Goal: Task Accomplishment & Management: Manage account settings

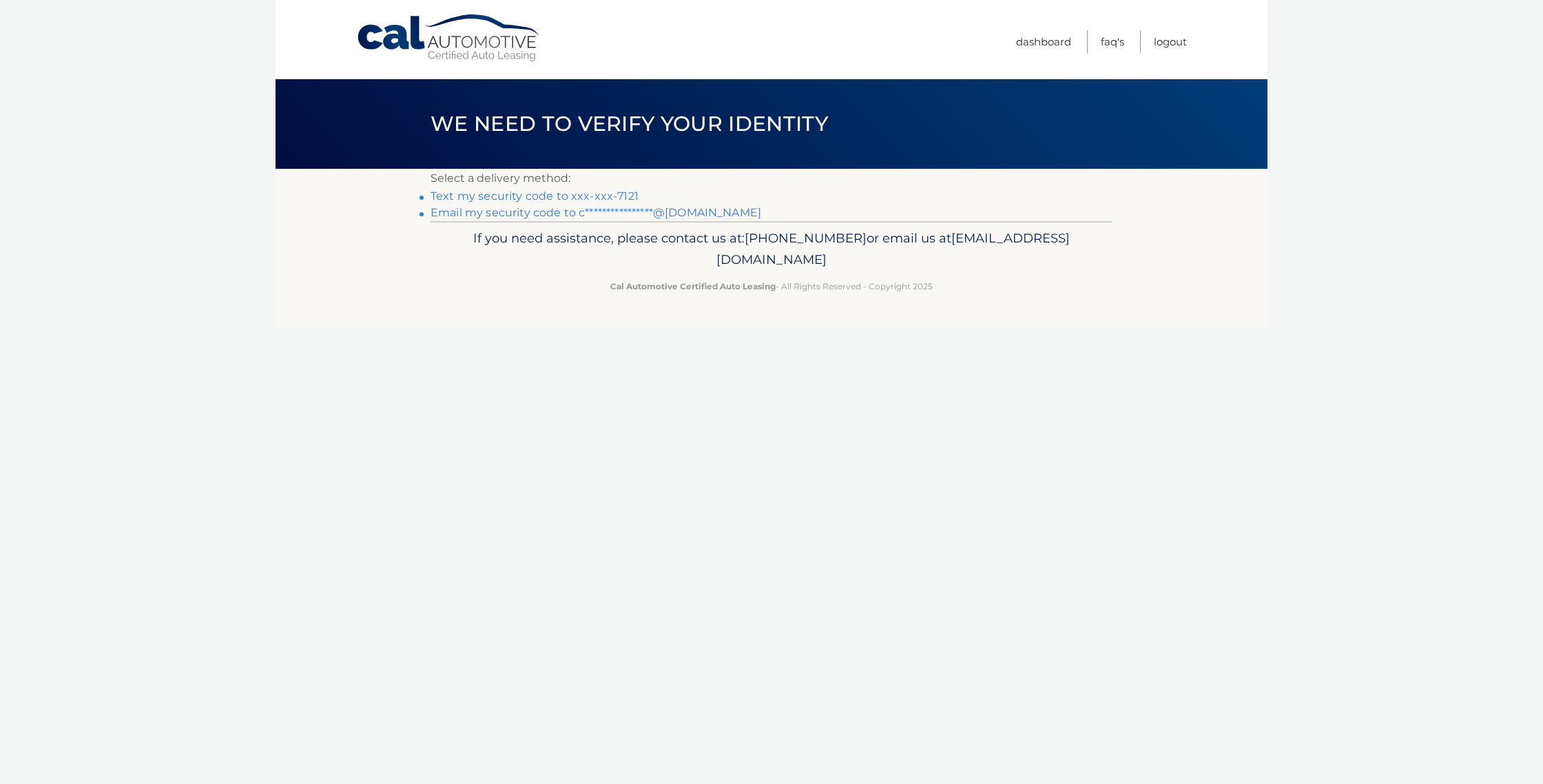
click at [562, 195] on link "Text my security code to xxx-xxx-7121" at bounding box center [534, 196] width 208 height 13
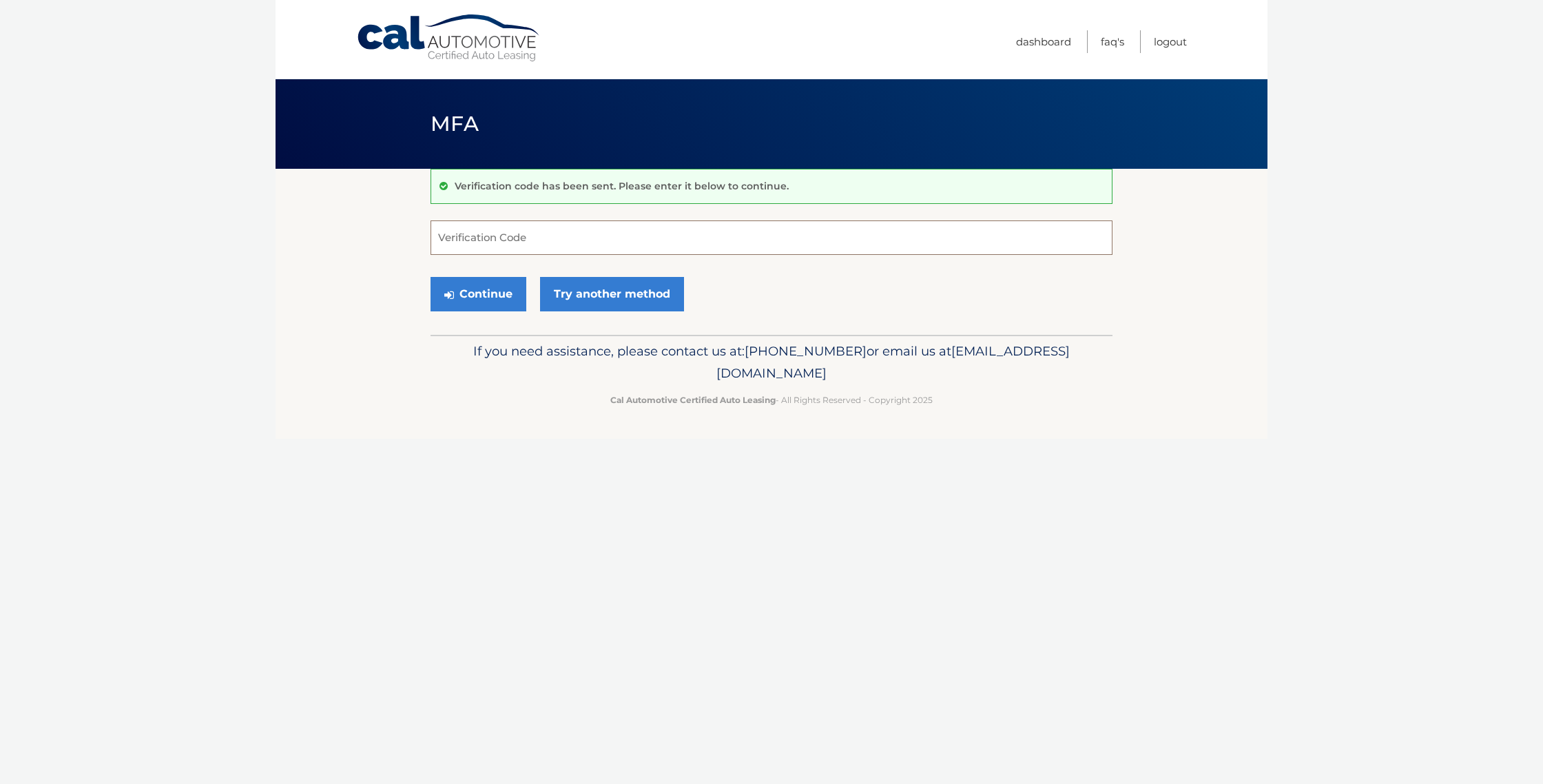
click at [538, 245] on input "Verification Code" at bounding box center [771, 238] width 682 height 35
type input "255310"
click at [489, 293] on button "Continue" at bounding box center [479, 294] width 96 height 35
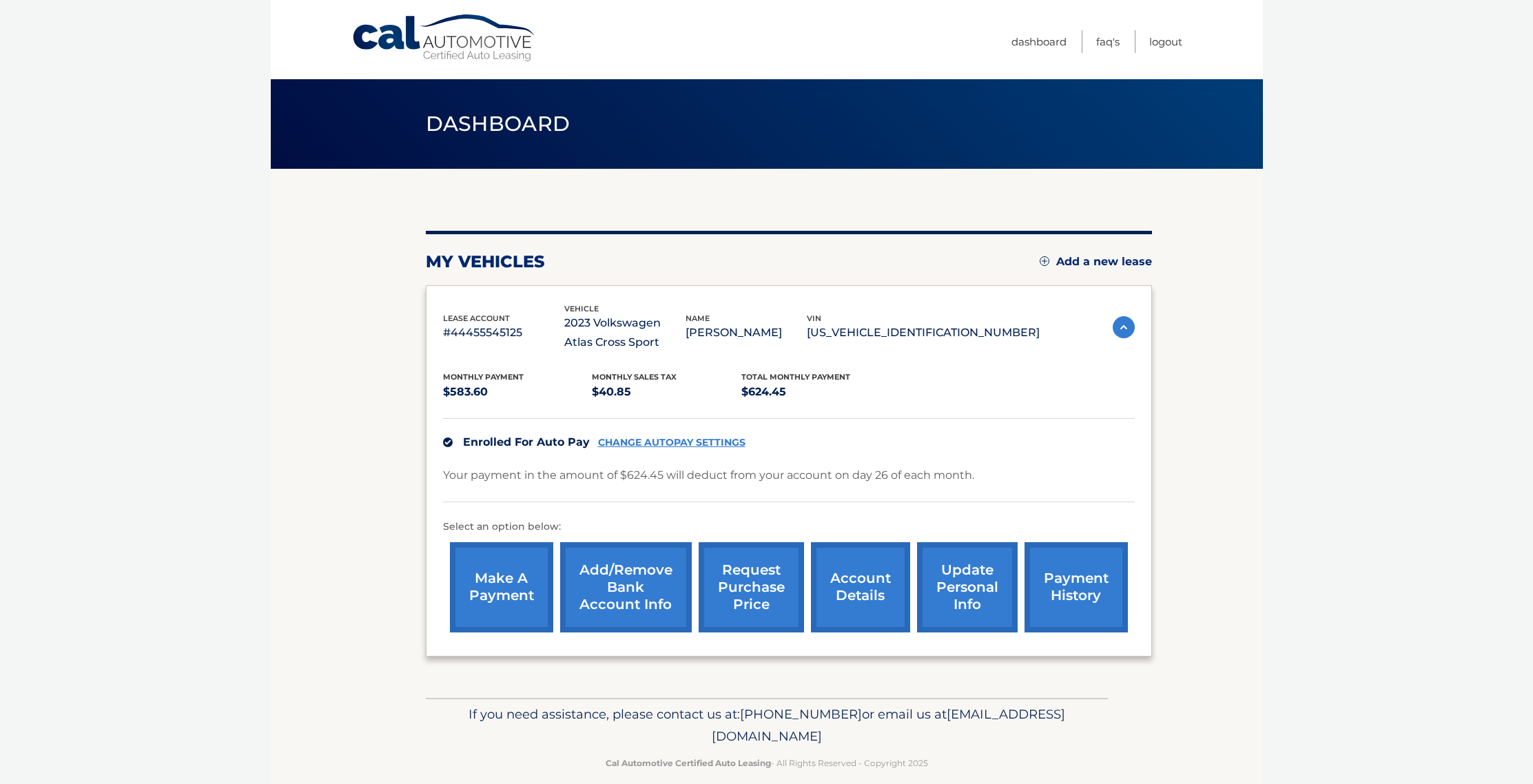
scroll to position [18, 0]
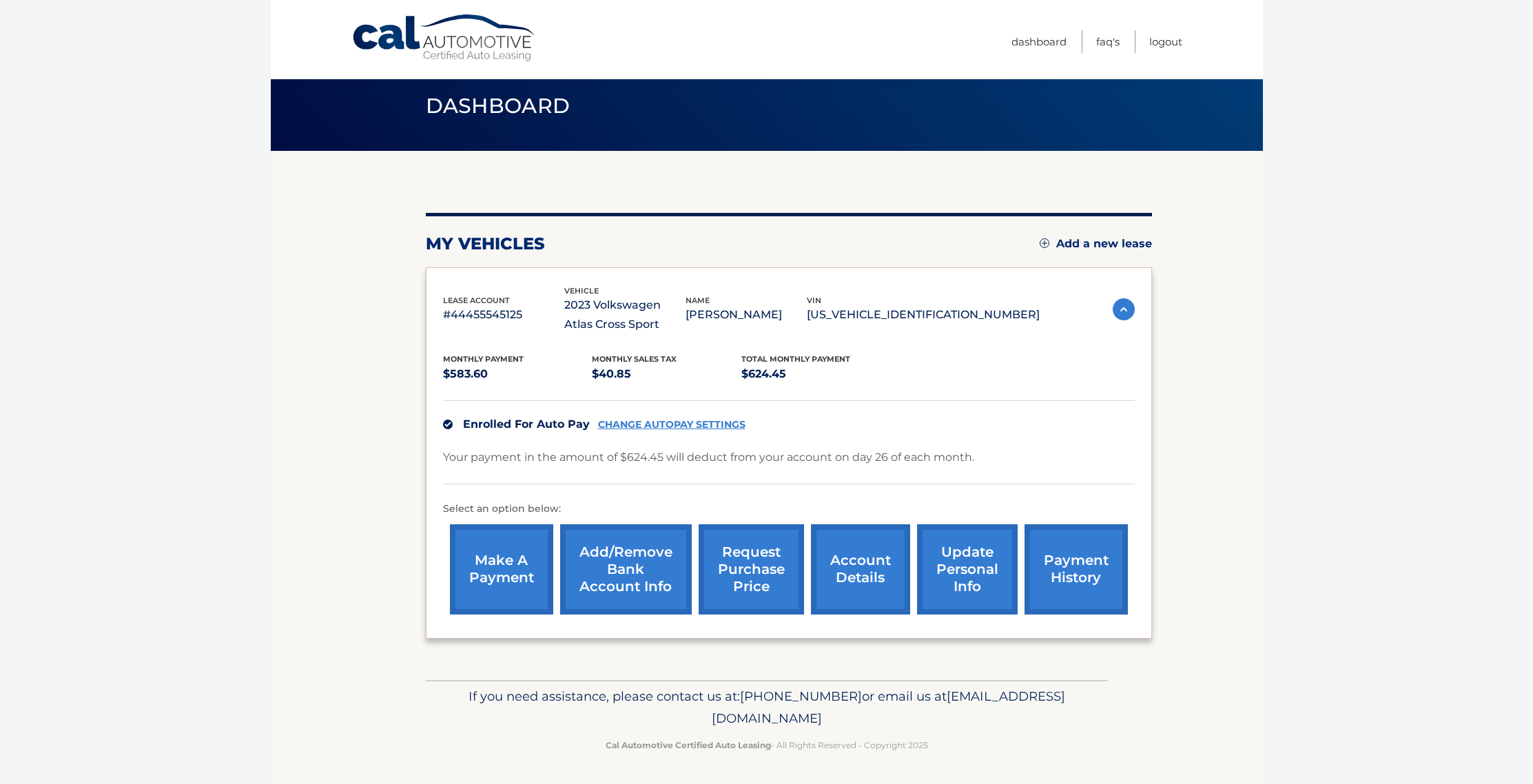
click at [516, 577] on link "make a payment" at bounding box center [501, 569] width 104 height 90
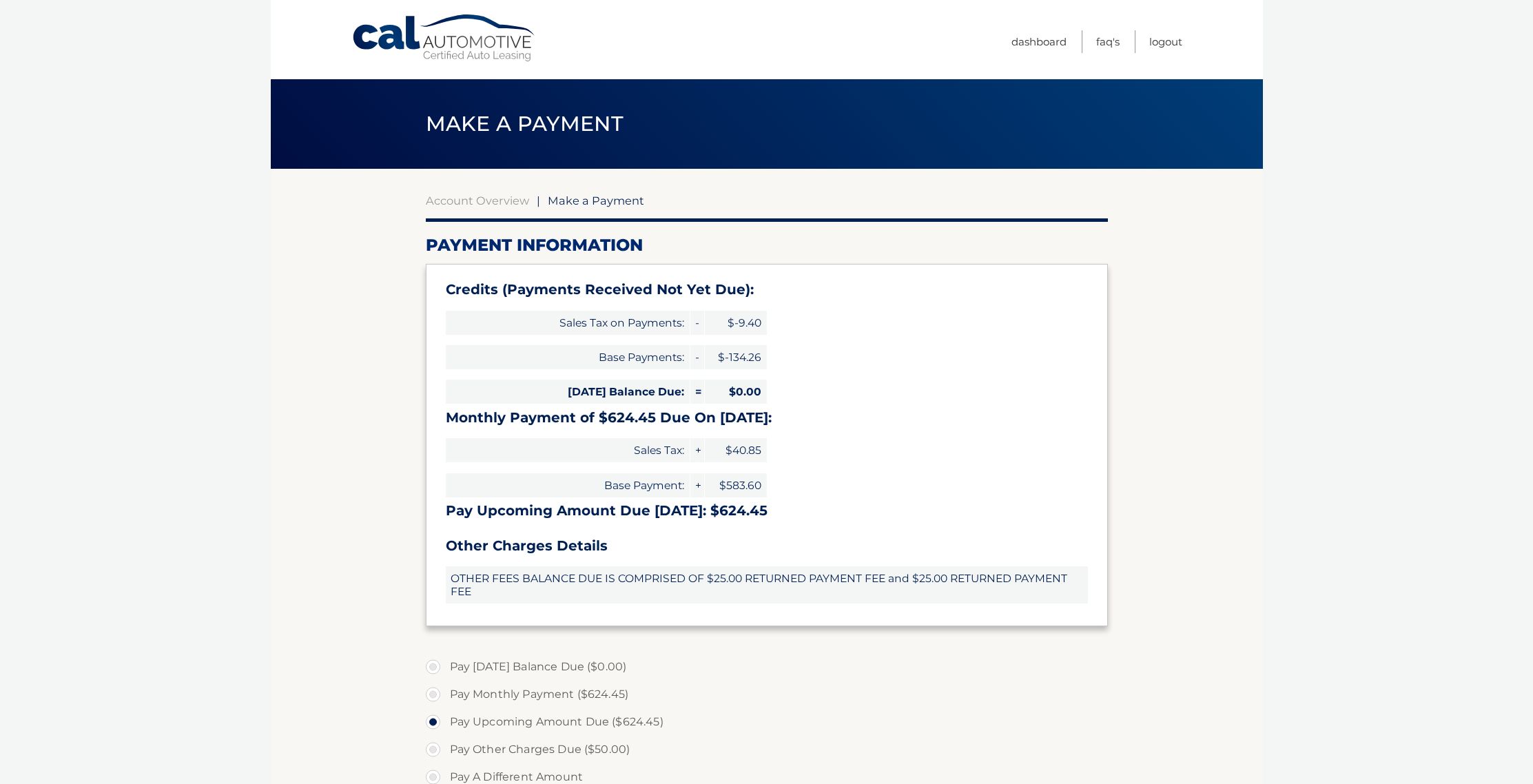
select select "NzA4ZDcyMjEtZTA0Ni00ZTBjLWFlMzctNjExODFlZGQ5ODg5"
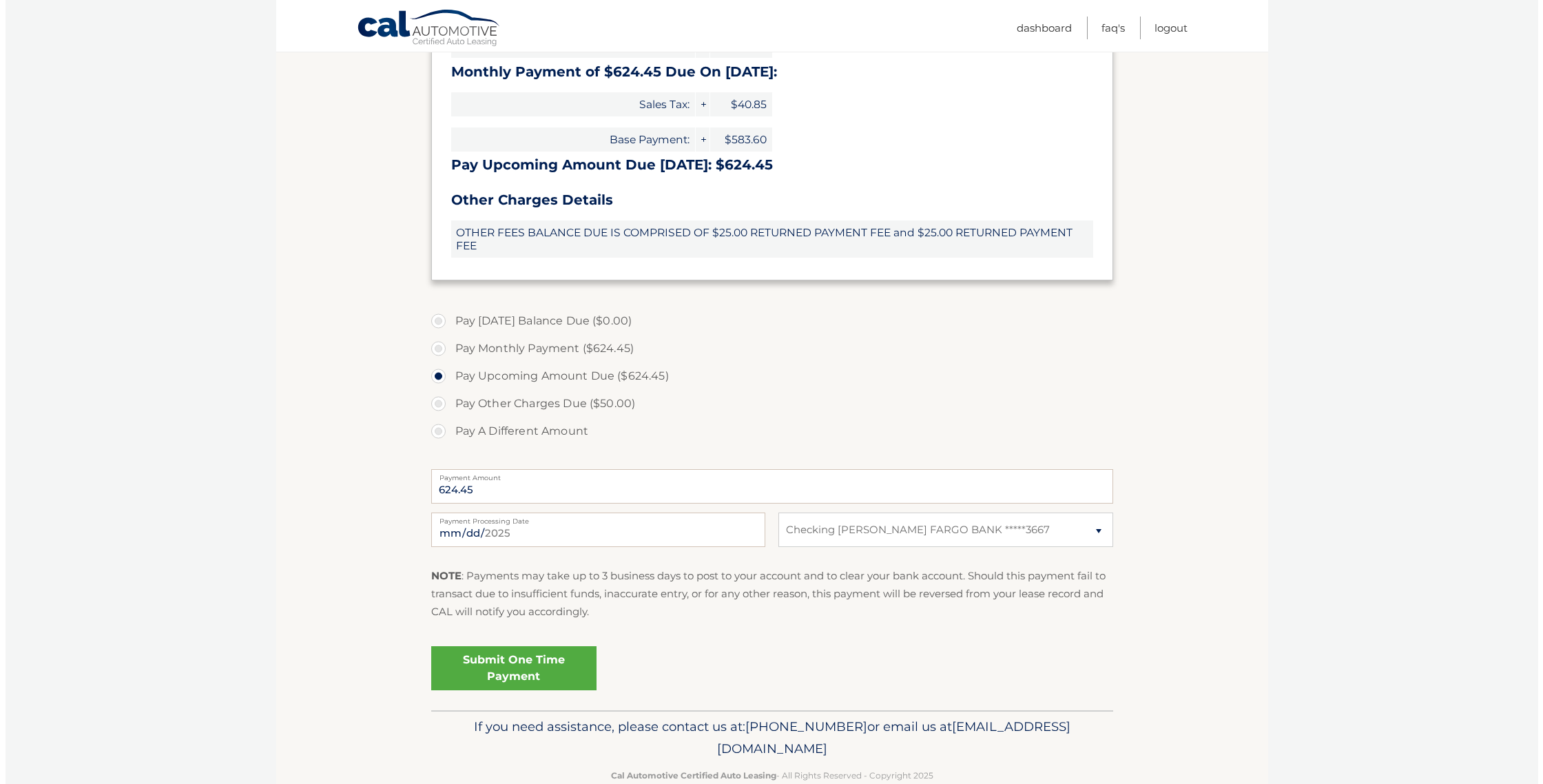
scroll to position [363, 0]
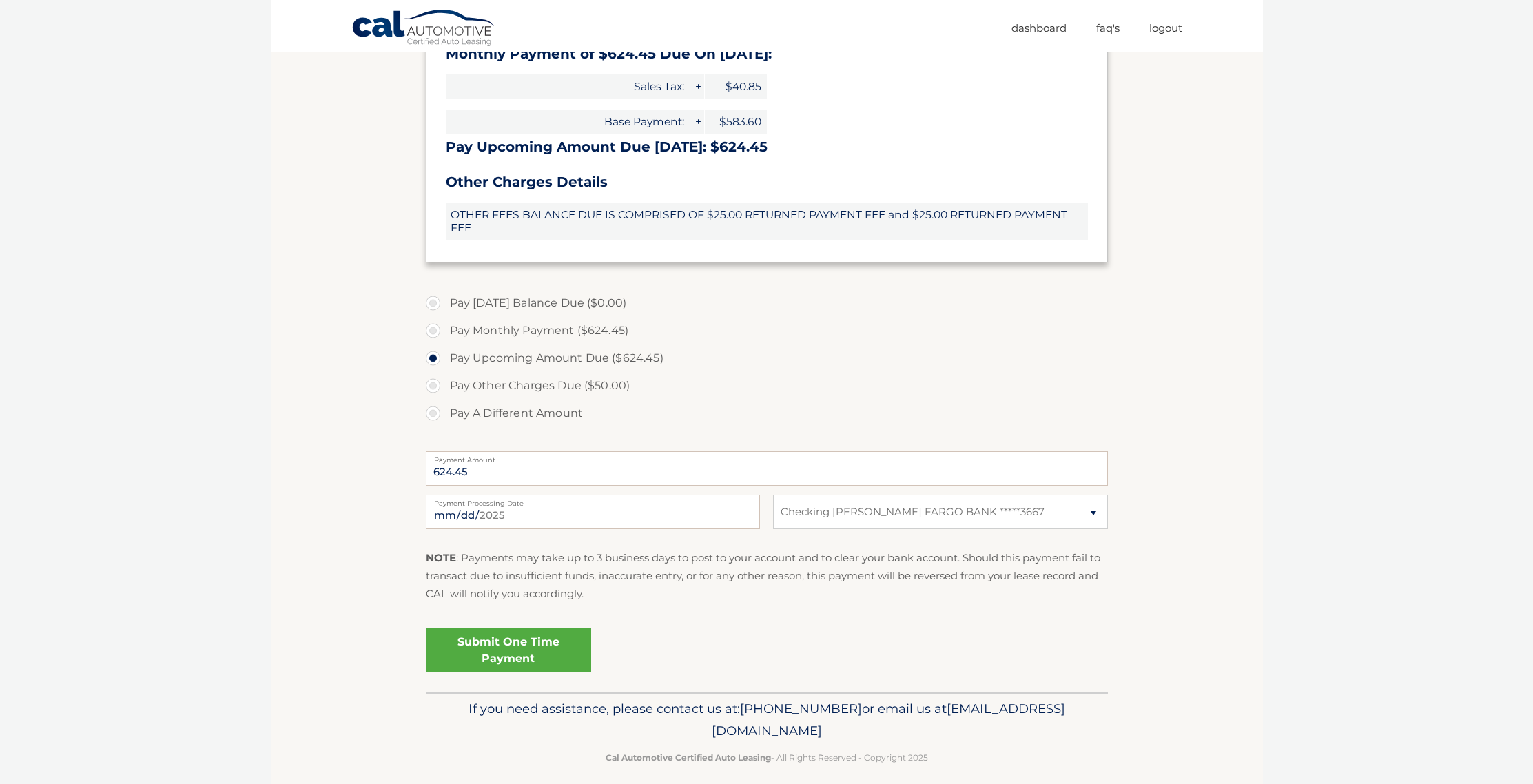
click at [505, 652] on link "Submit One Time Payment" at bounding box center [509, 650] width 166 height 44
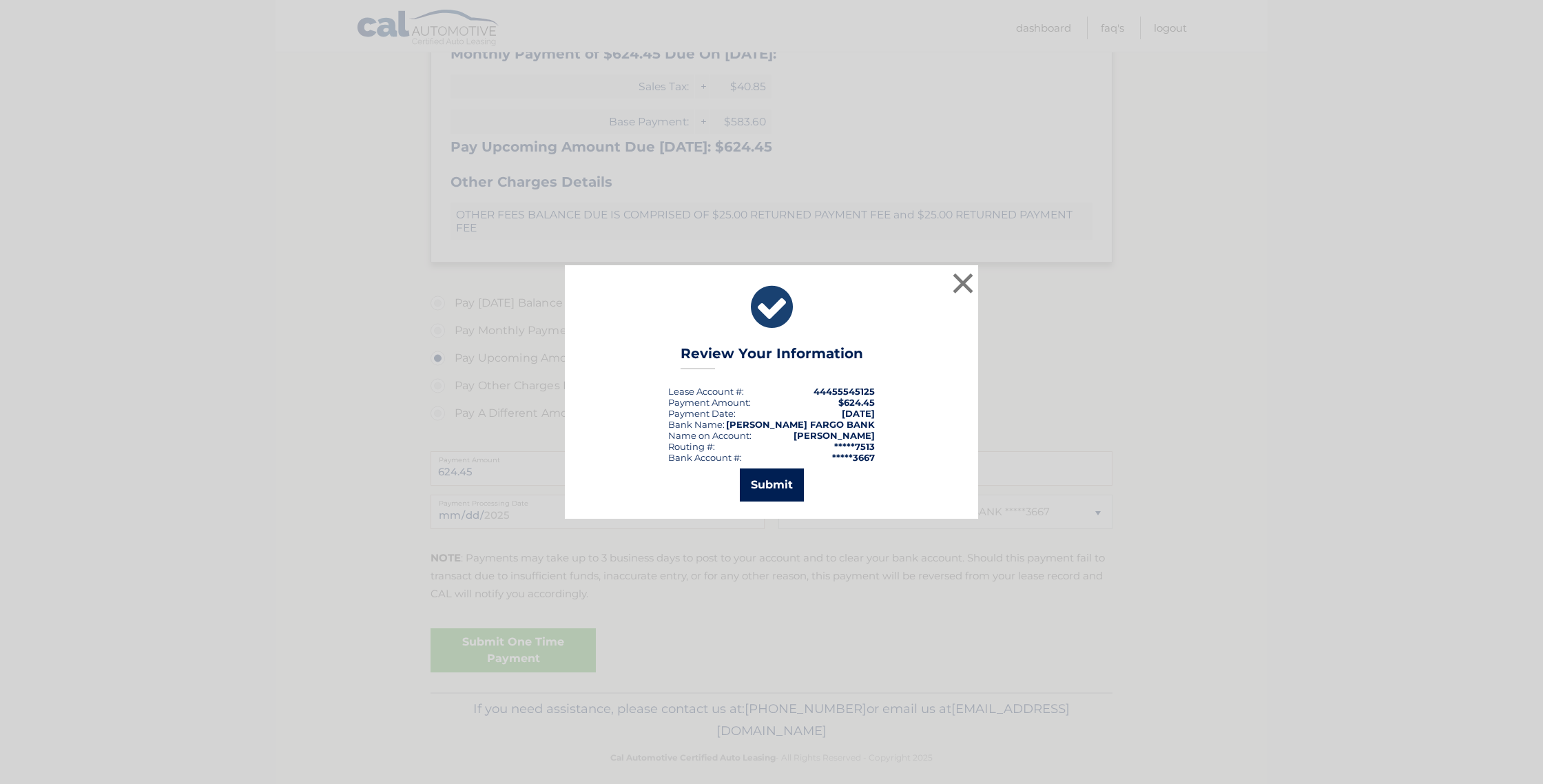
click at [771, 484] on button "Submit" at bounding box center [771, 485] width 64 height 33
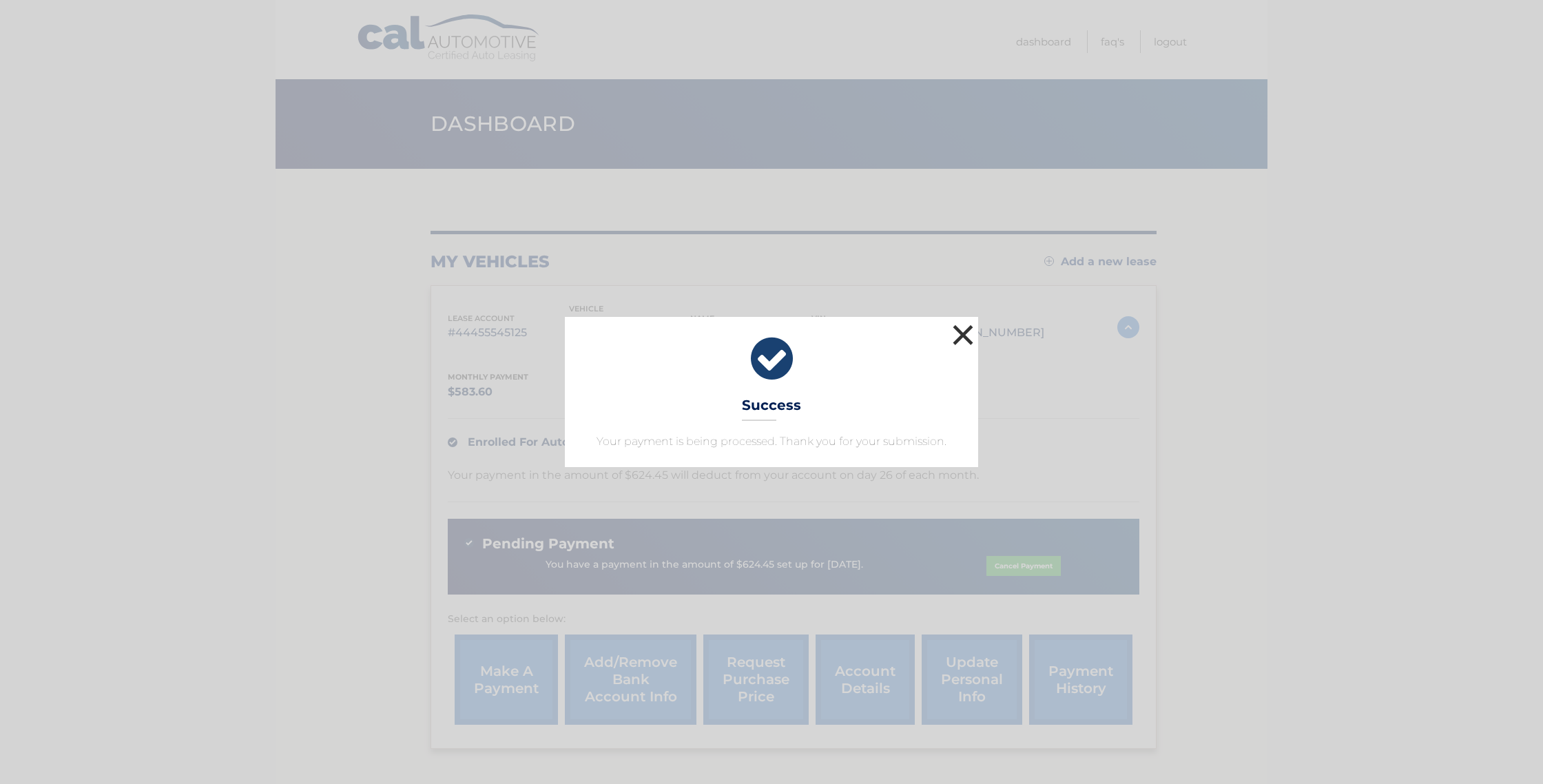
click at [960, 334] on button "×" at bounding box center [962, 334] width 27 height 27
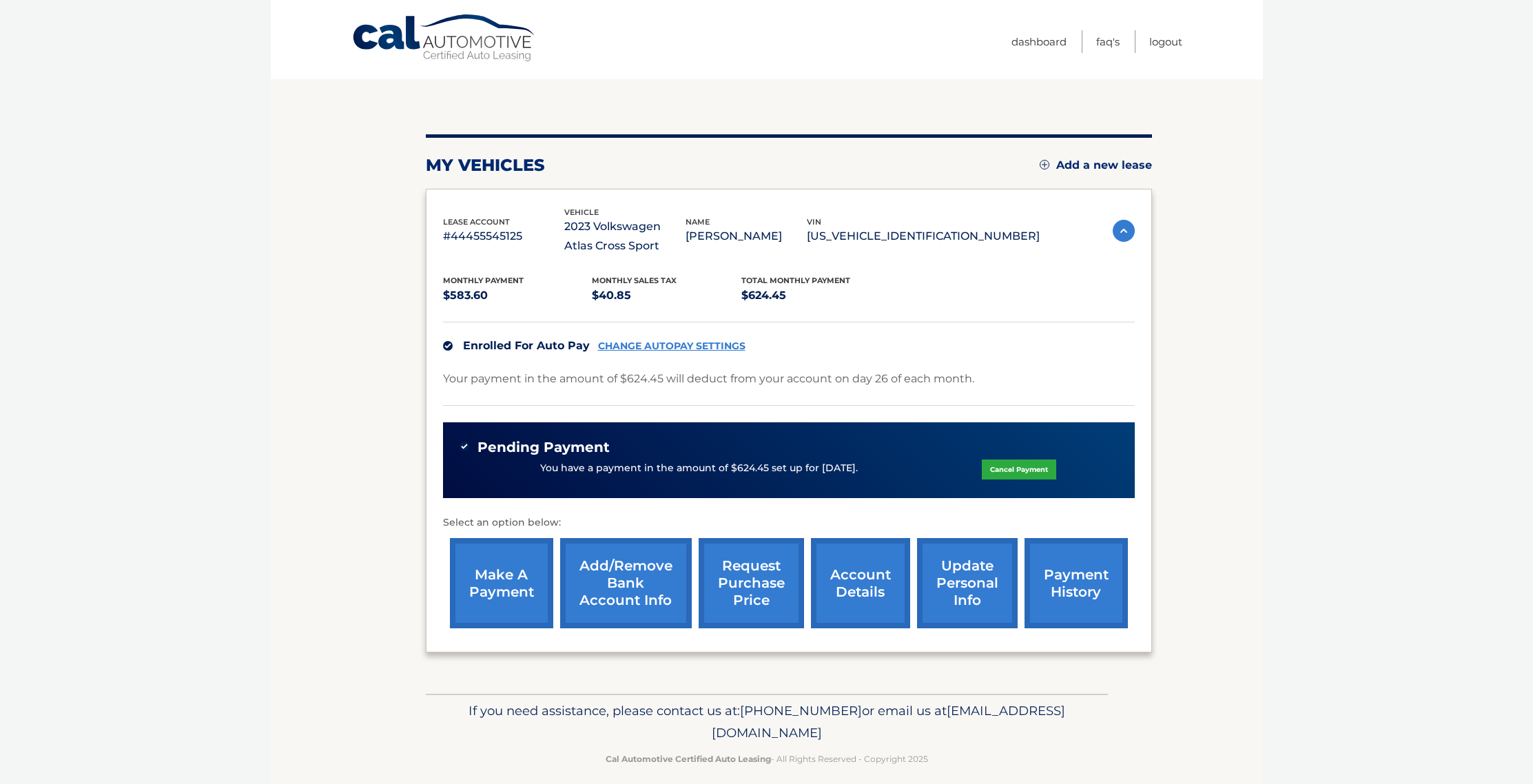
scroll to position [110, 0]
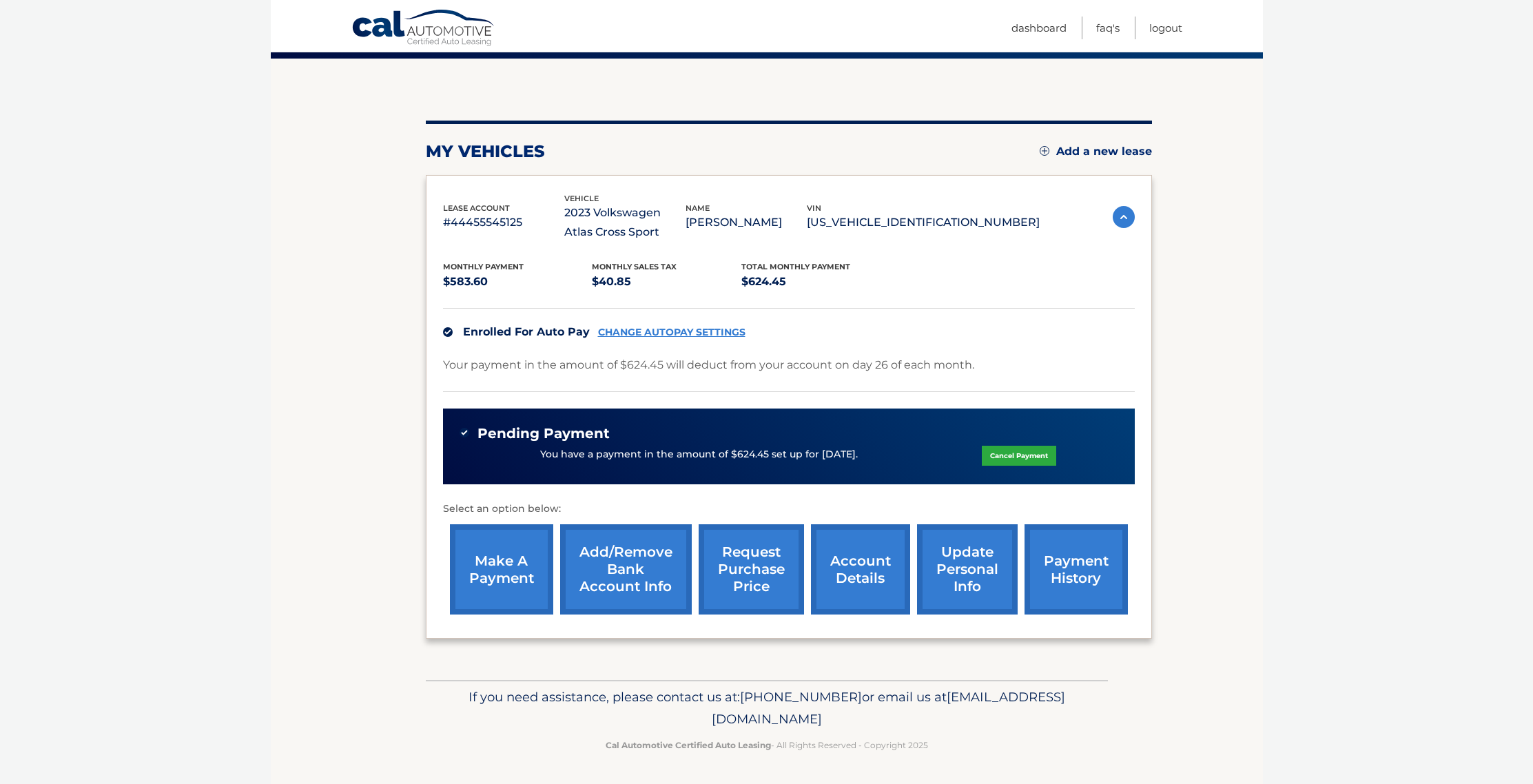
click at [1070, 576] on link "payment history" at bounding box center [1076, 569] width 104 height 90
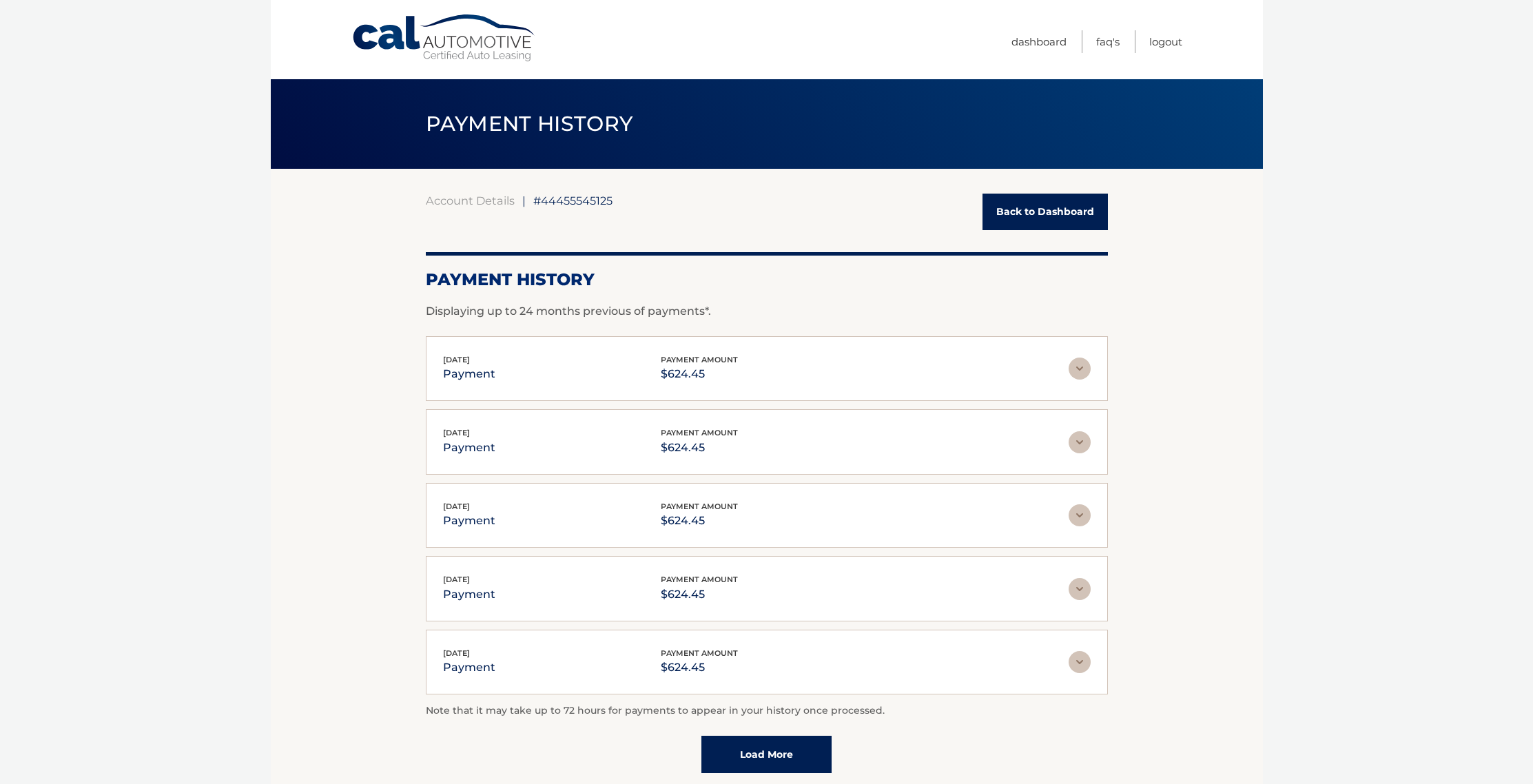
click at [828, 377] on div "Jul 28, 2025 payment payment amount $624.45" at bounding box center [755, 368] width 625 height 31
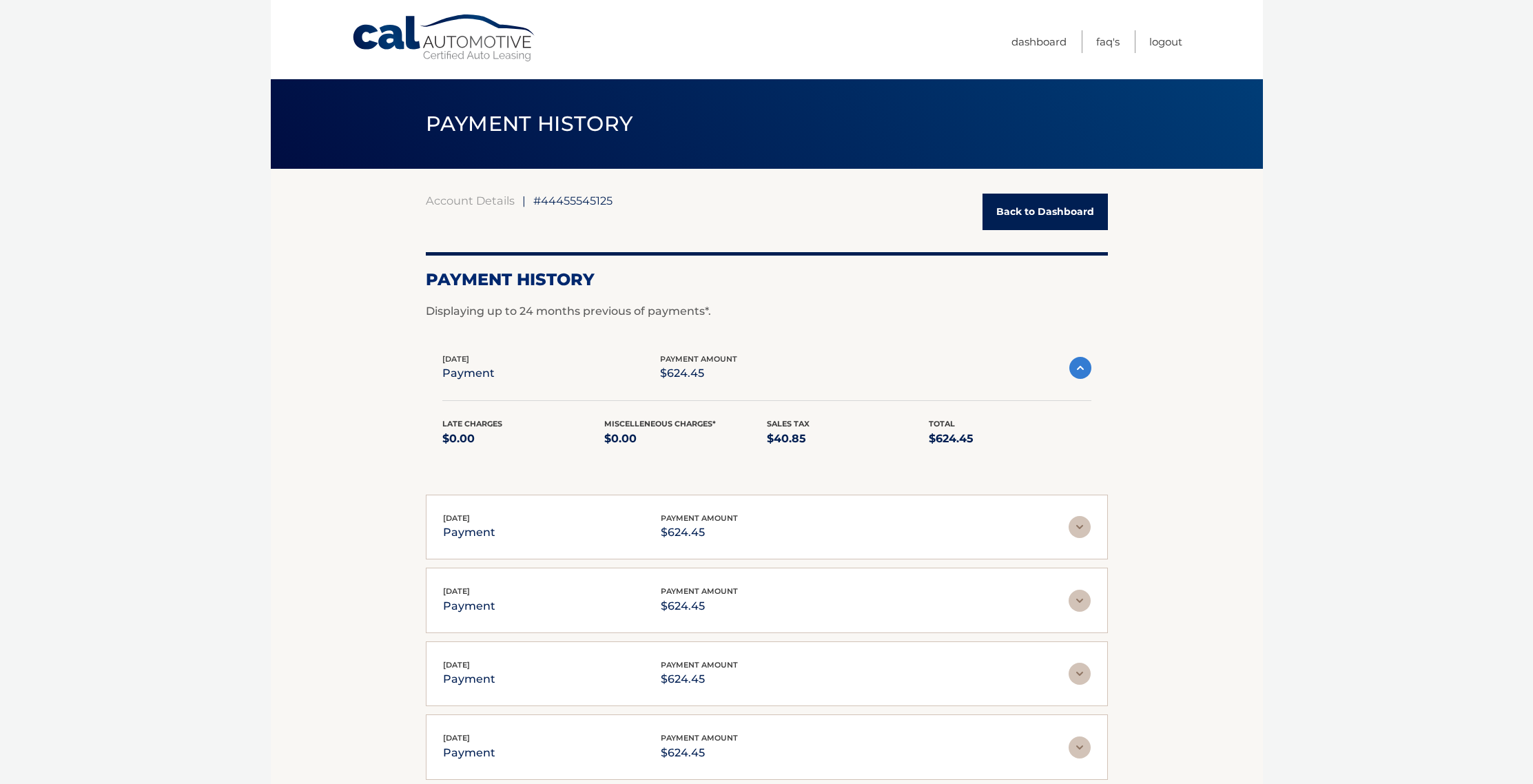
click at [1020, 216] on link "Back to Dashboard" at bounding box center [1044, 212] width 125 height 36
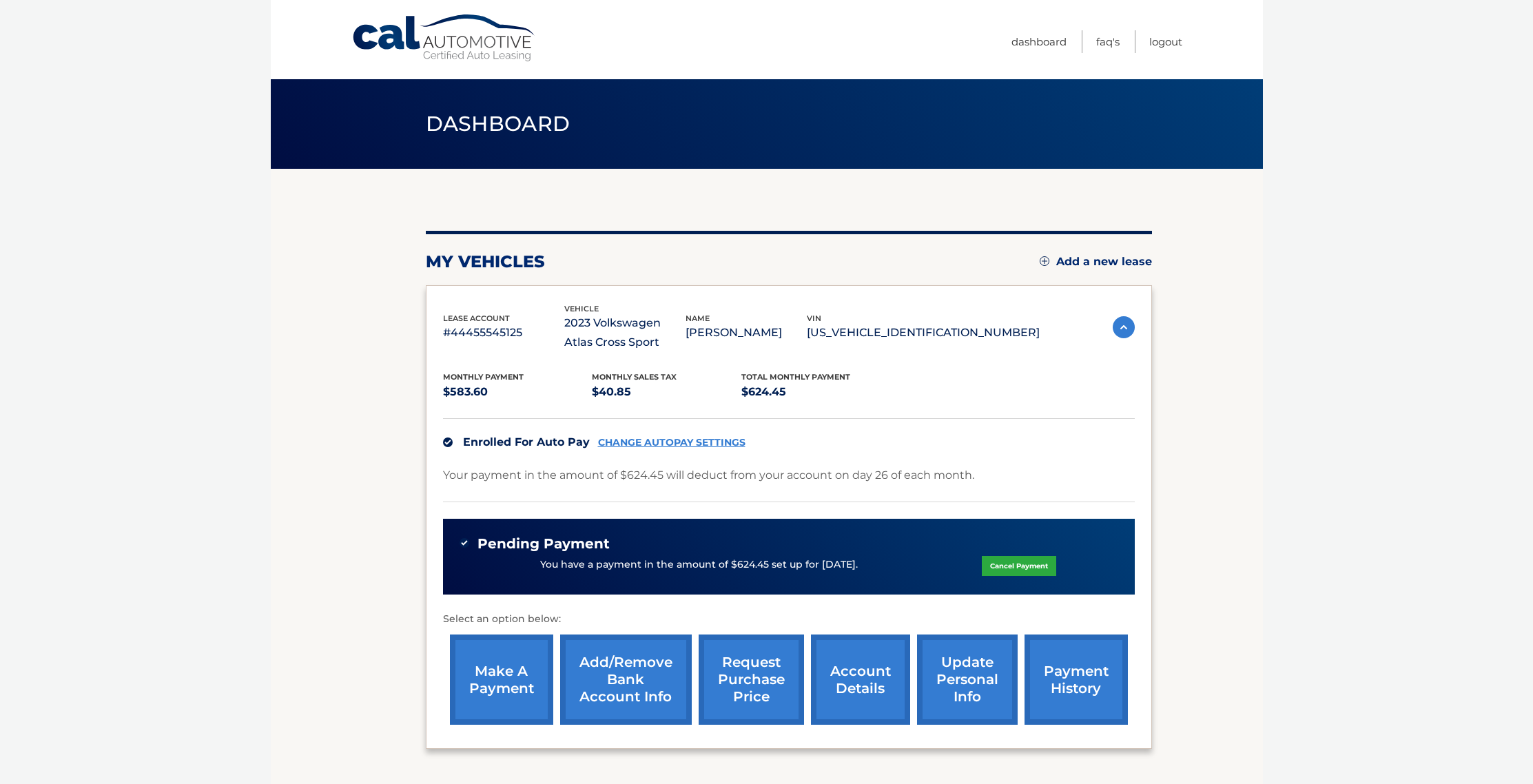
click at [671, 444] on link "CHANGE AUTOPAY SETTINGS" at bounding box center [672, 442] width 147 height 12
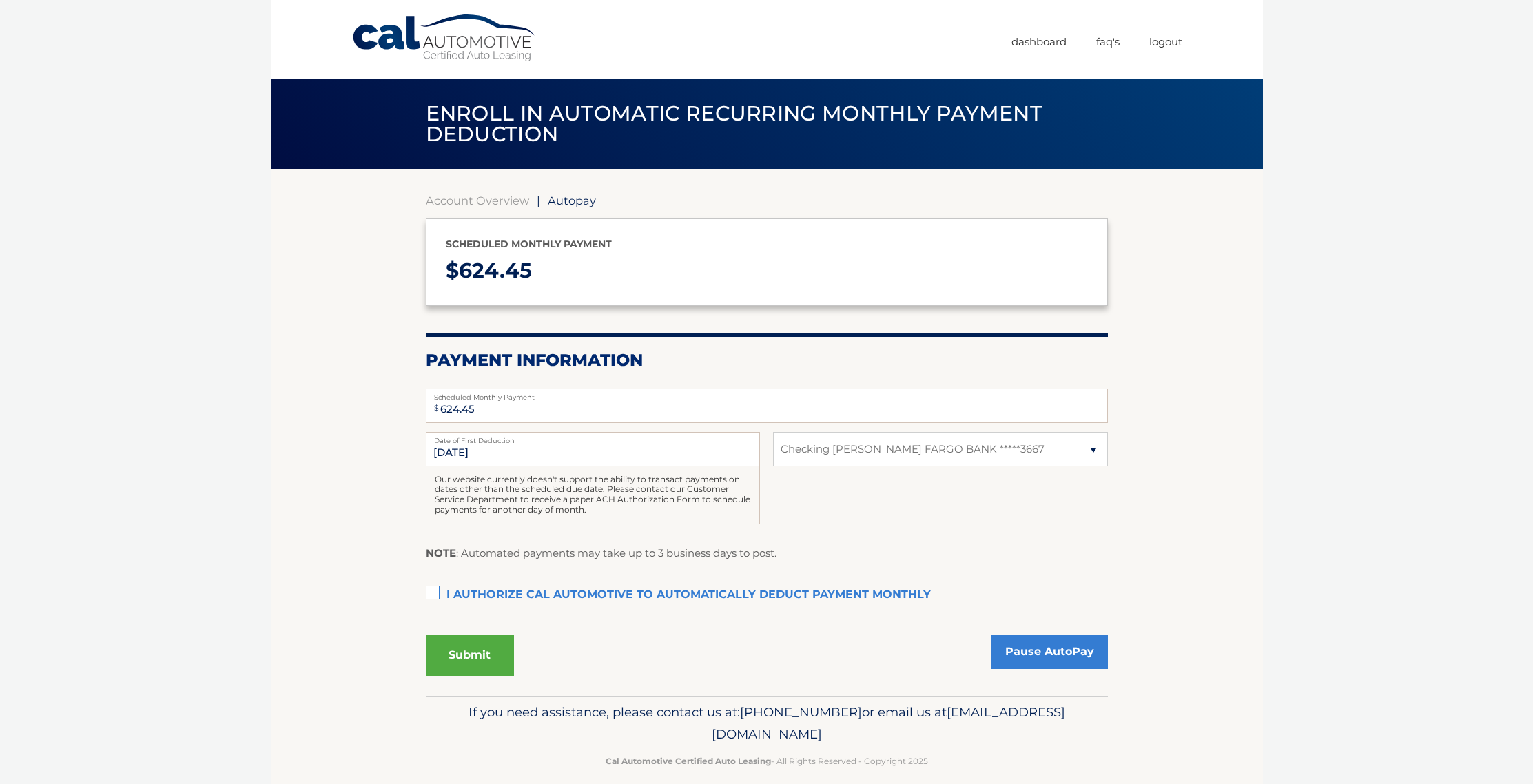
select select "NzA4ZDcyMjEtZTA0Ni00ZTBjLWFlMzctNjExODFlZGQ5ODg5"
click at [1044, 41] on link "Dashboard" at bounding box center [1039, 41] width 55 height 22
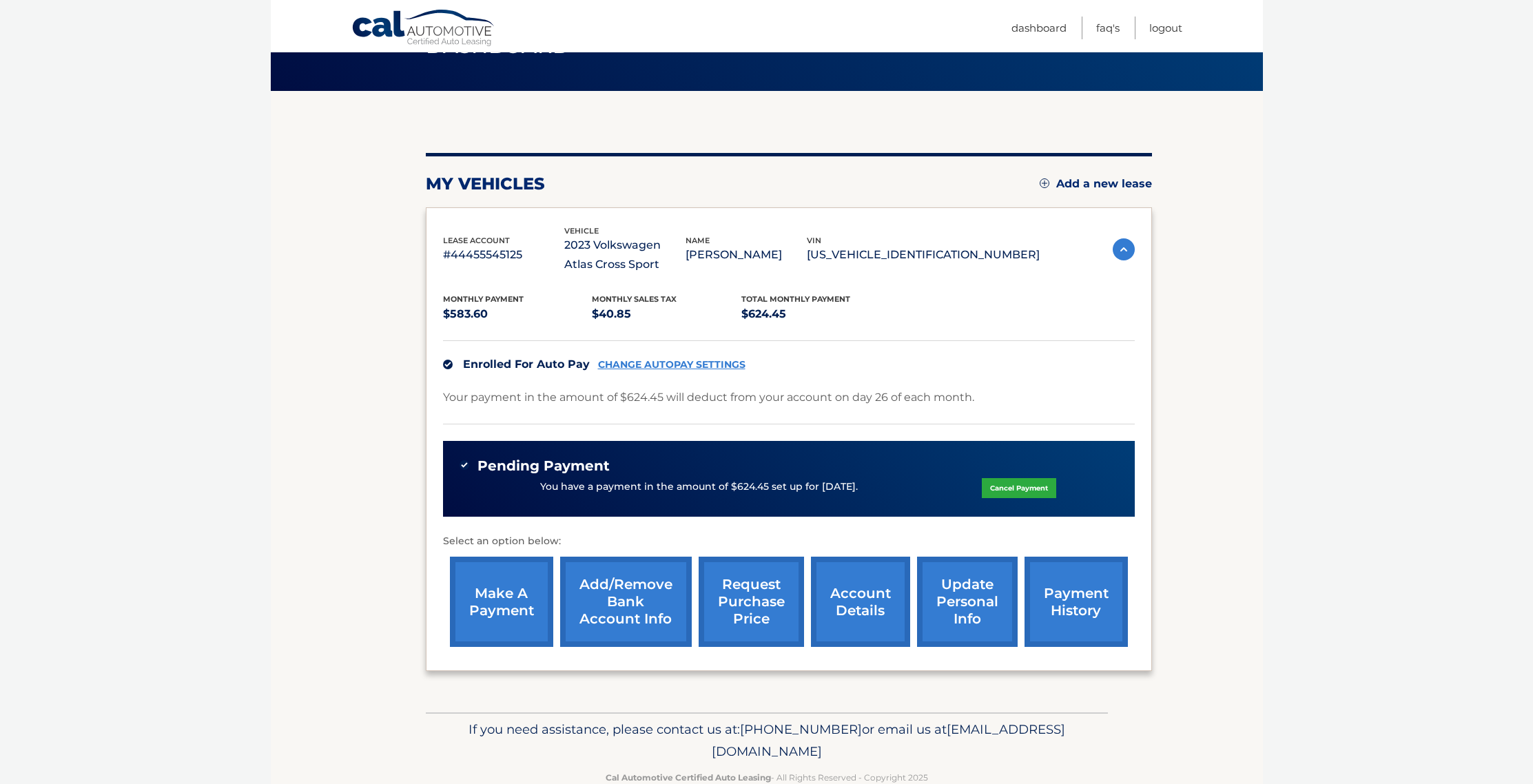
scroll to position [110, 0]
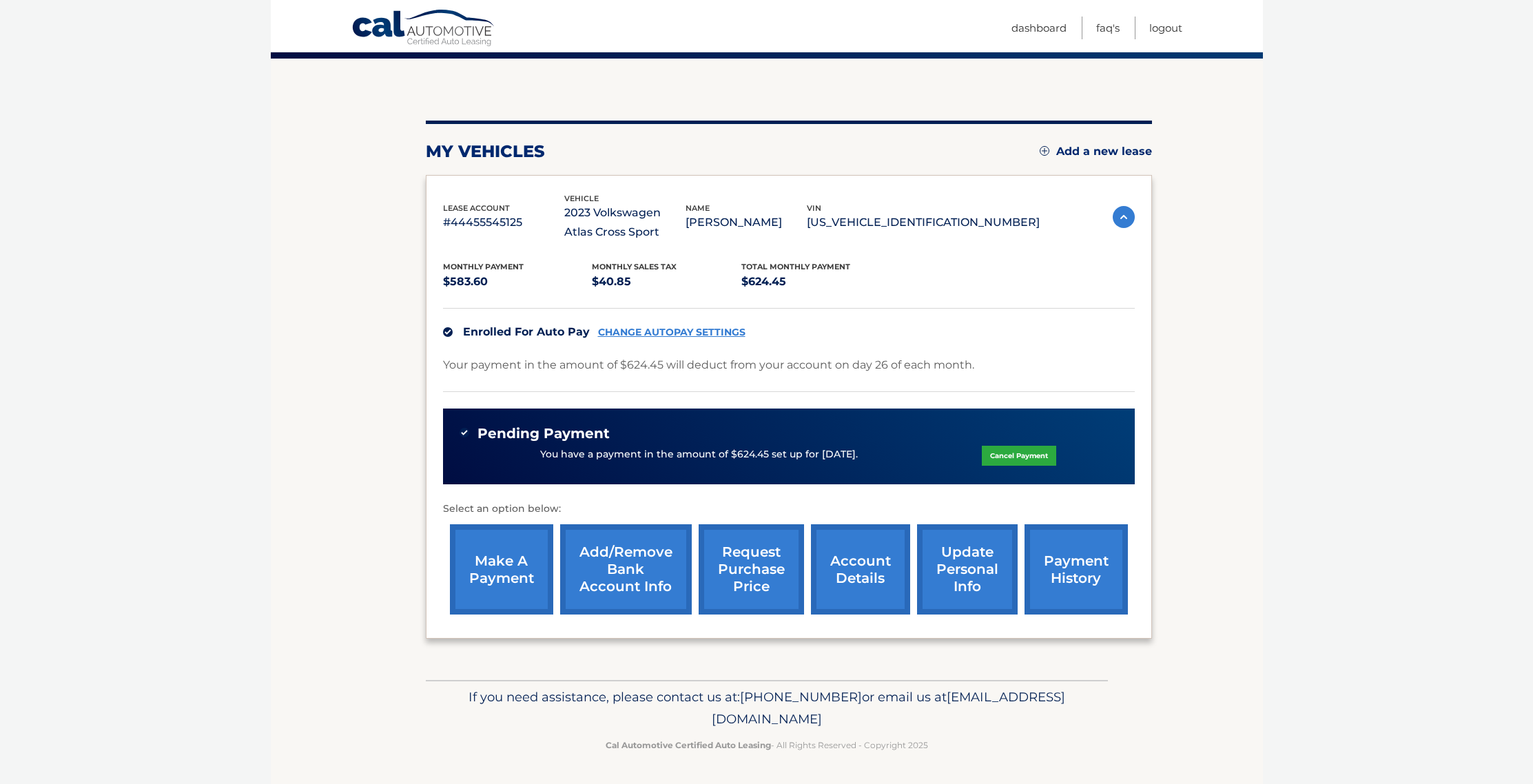
click at [515, 575] on link "make a payment" at bounding box center [501, 569] width 104 height 90
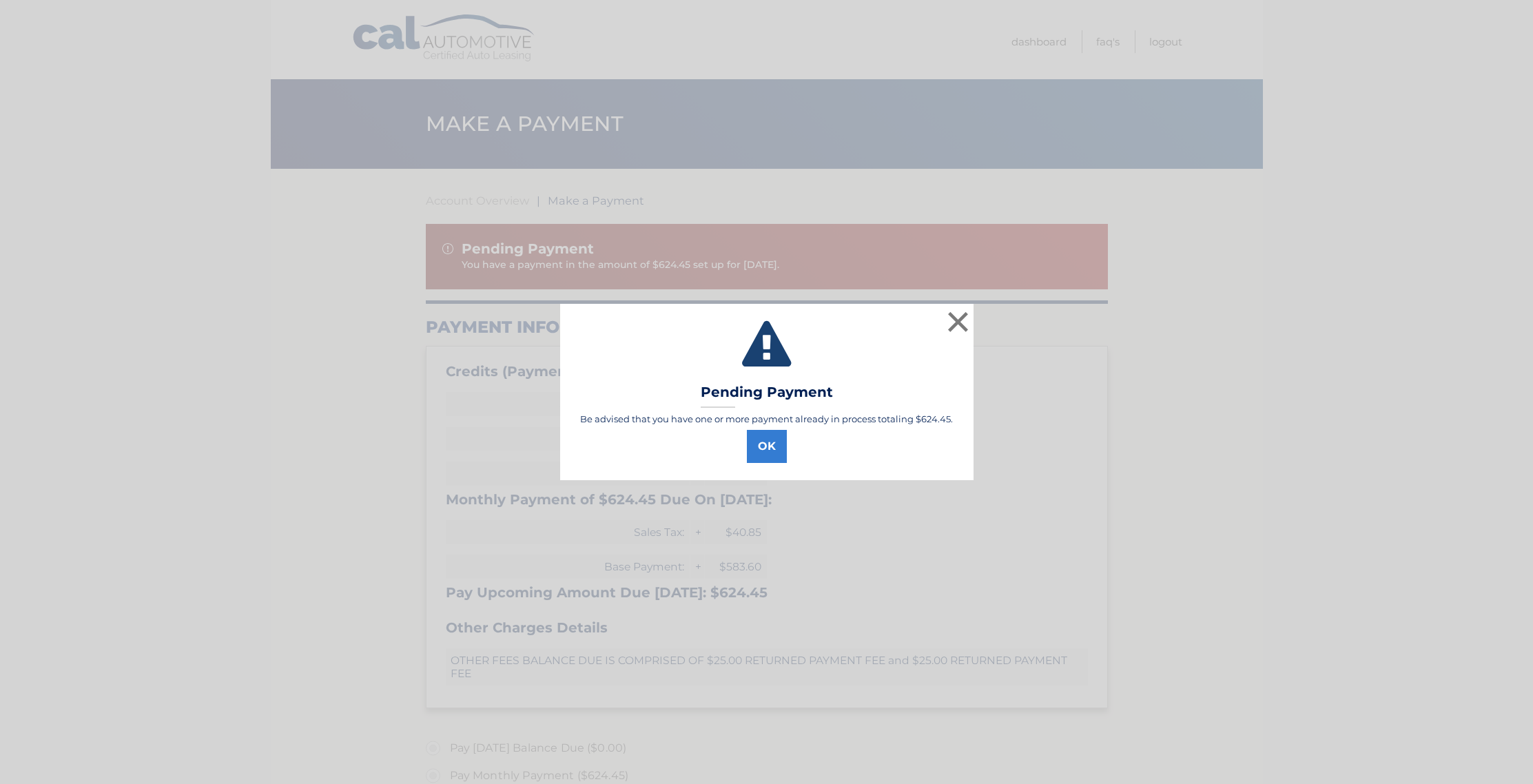
select select "NzA4ZDcyMjEtZTA0Ni00ZTBjLWFlMzctNjExODFlZGQ5ODg5"
click at [769, 450] on button "OK" at bounding box center [771, 446] width 40 height 33
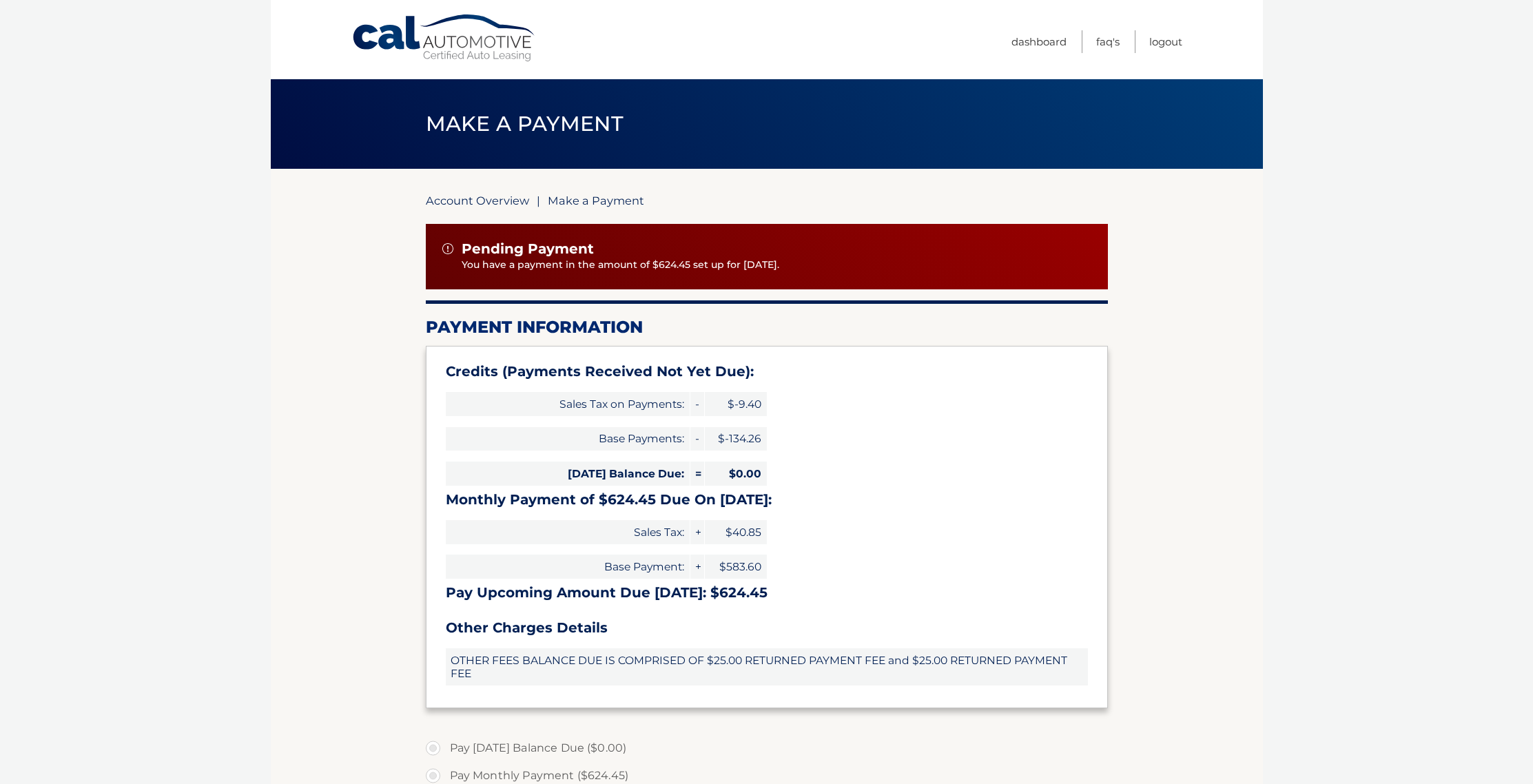
click at [485, 199] on link "Account Overview" at bounding box center [477, 200] width 104 height 14
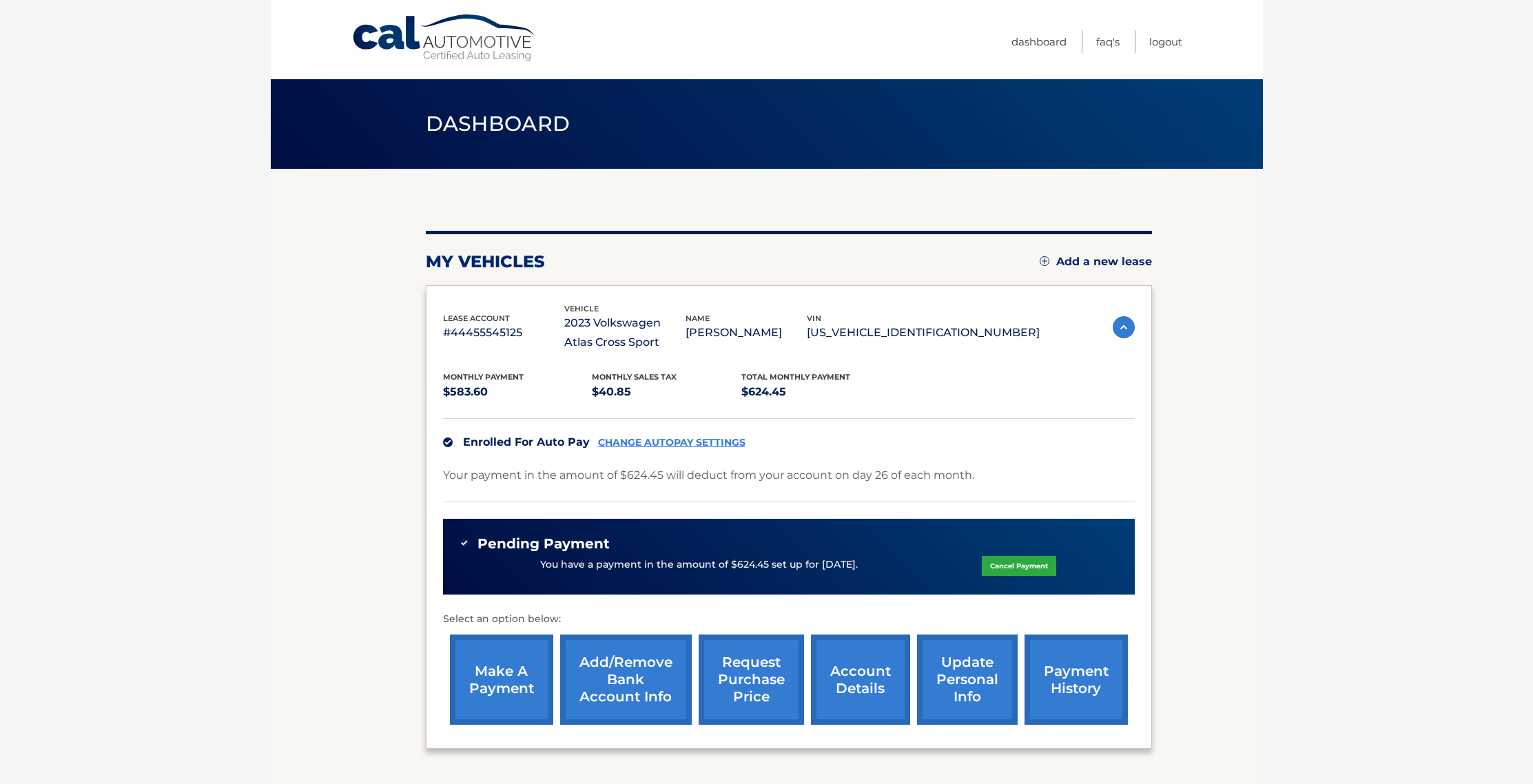
click at [676, 445] on link "CHANGE AUTOPAY SETTINGS" at bounding box center [672, 442] width 147 height 12
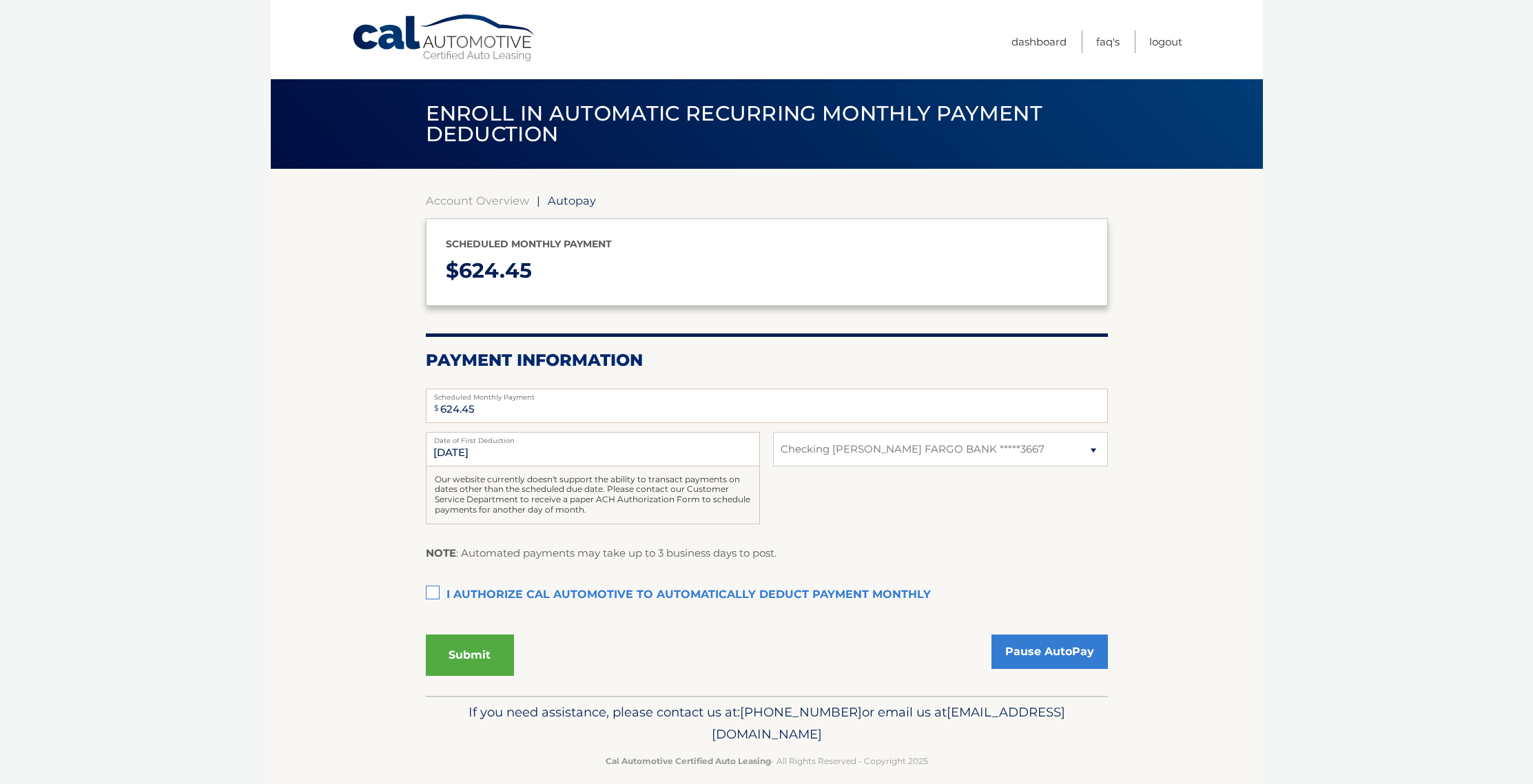
select select "NzA4ZDcyMjEtZTA0Ni00ZTBjLWFlMzctNjExODFlZGQ5ODg5"
click at [1024, 656] on link "Pause AutoPay" at bounding box center [1049, 652] width 117 height 35
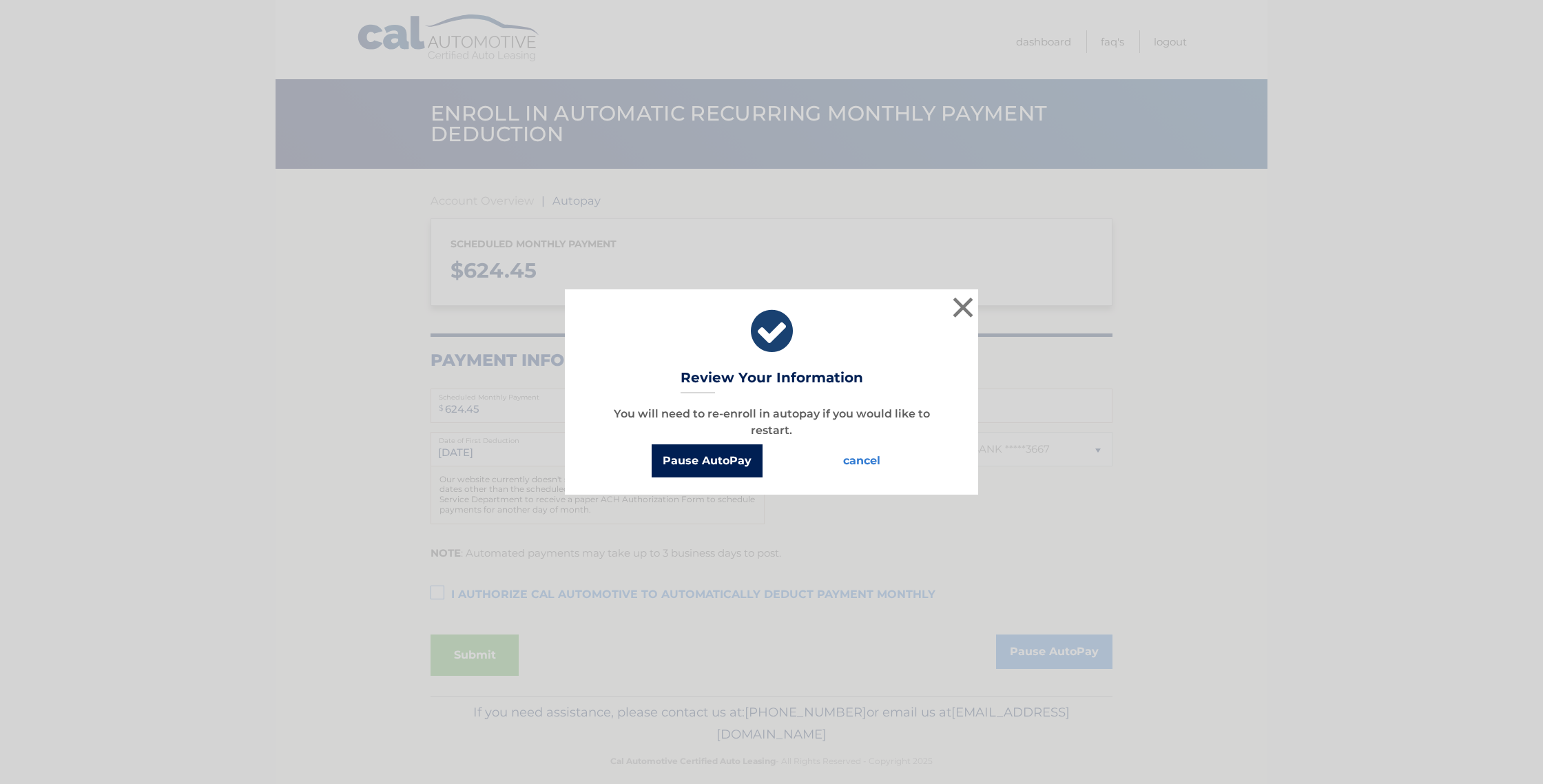
click at [740, 457] on button "Pause AutoPay" at bounding box center [707, 460] width 111 height 33
